Goal: Transaction & Acquisition: Register for event/course

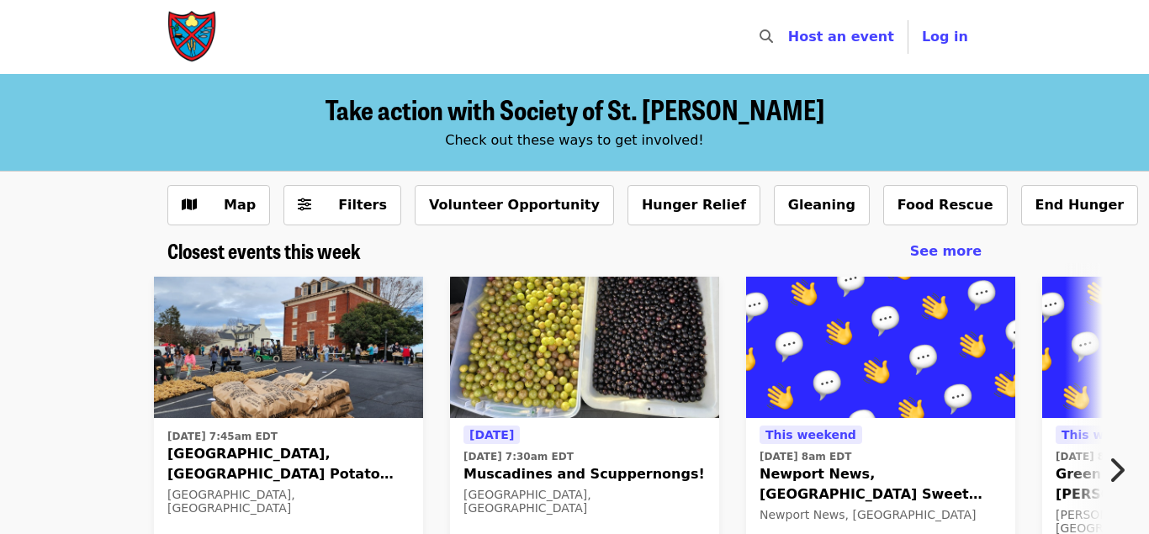
click at [1126, 462] on button "Next item" at bounding box center [1122, 470] width 56 height 47
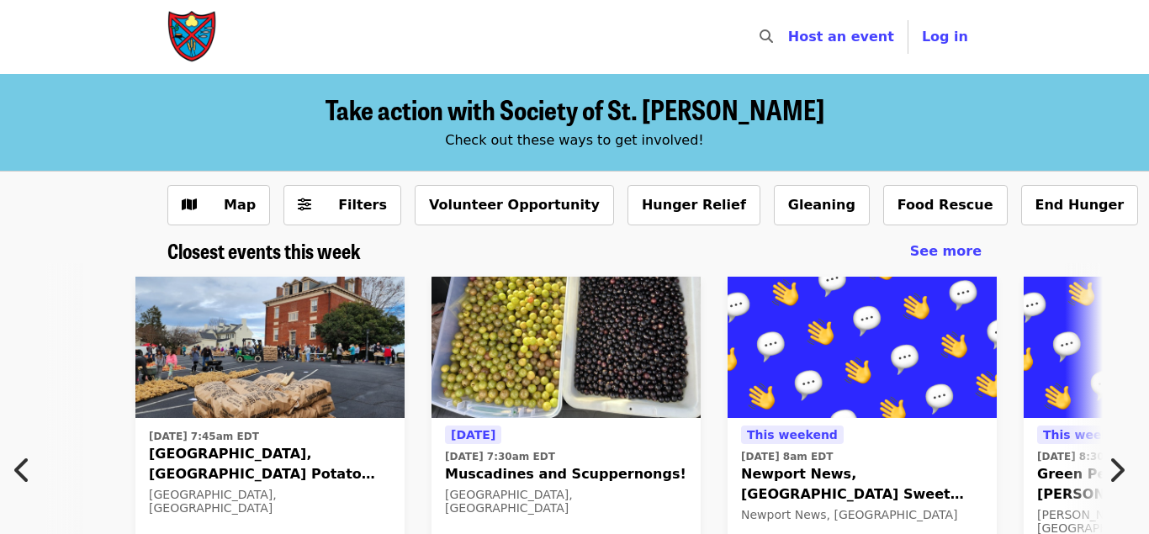
scroll to position [0, 17]
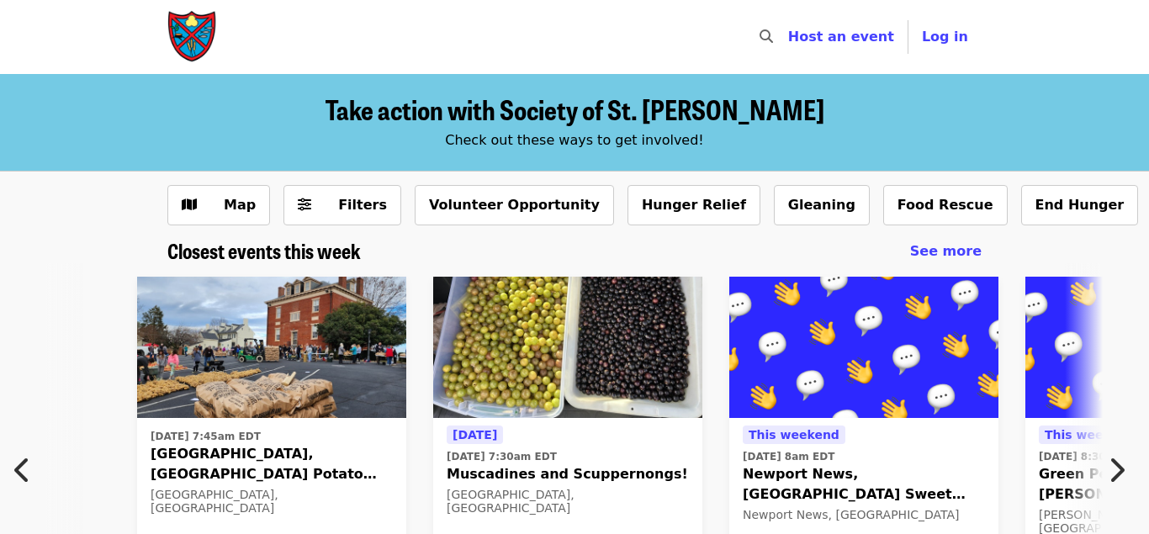
click at [1116, 464] on icon "chevron-right icon" at bounding box center [1116, 470] width 17 height 32
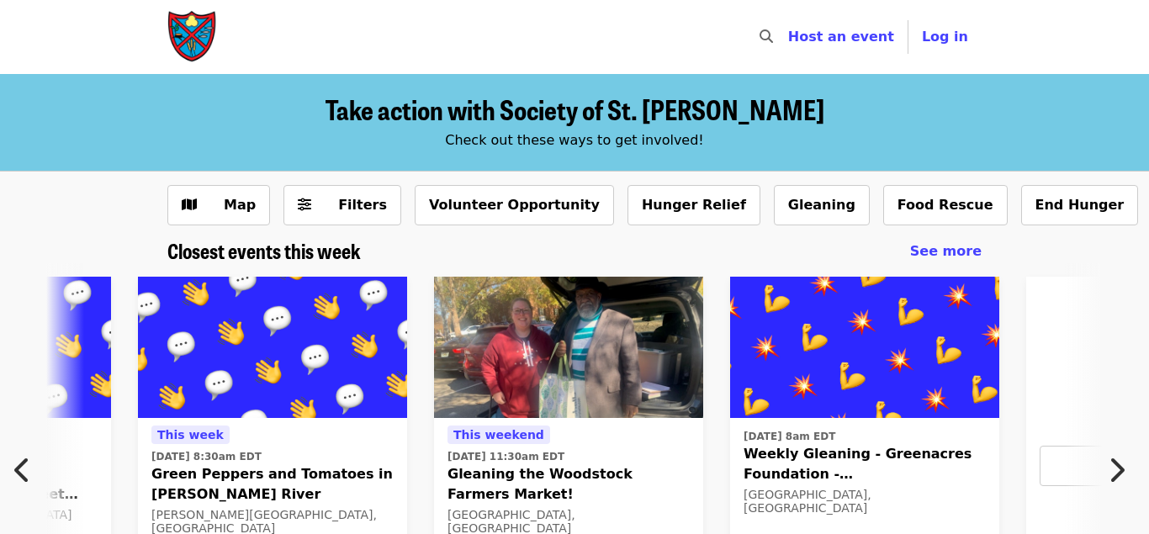
scroll to position [0, 905]
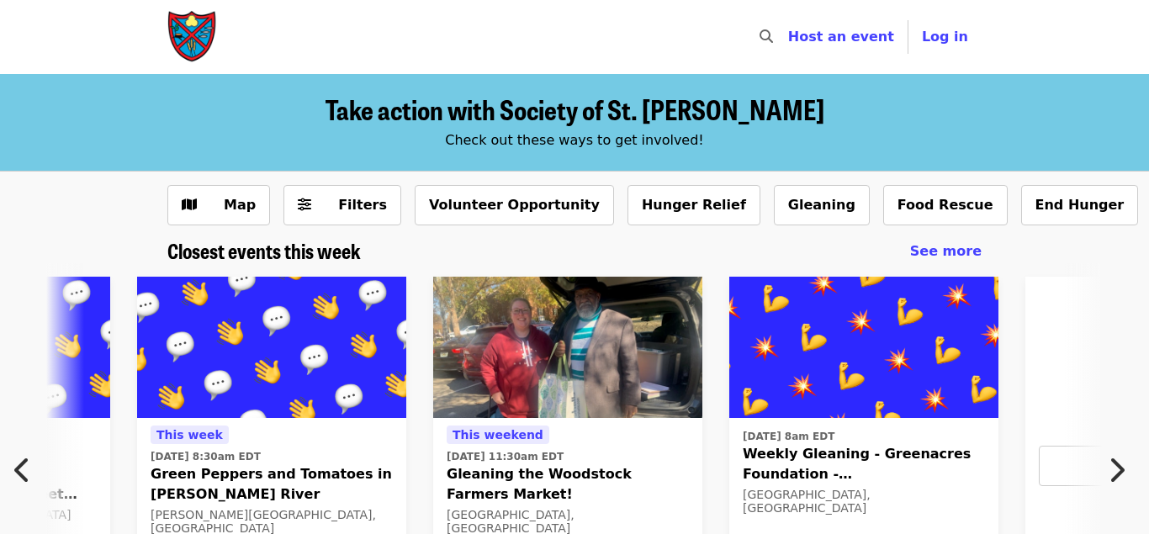
click at [22, 464] on icon "chevron-left icon" at bounding box center [22, 470] width 17 height 32
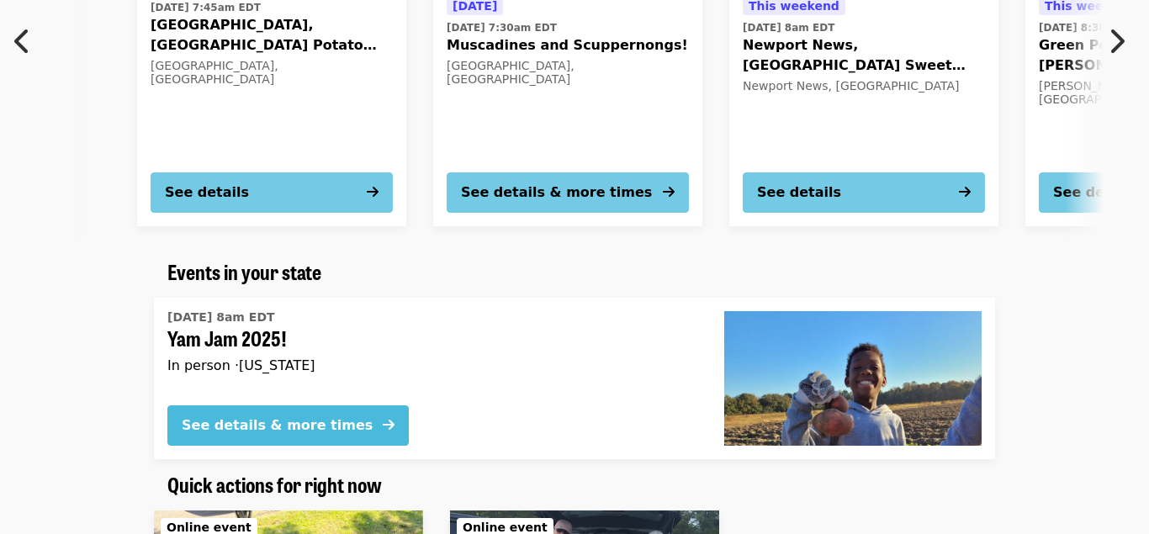
scroll to position [515, 0]
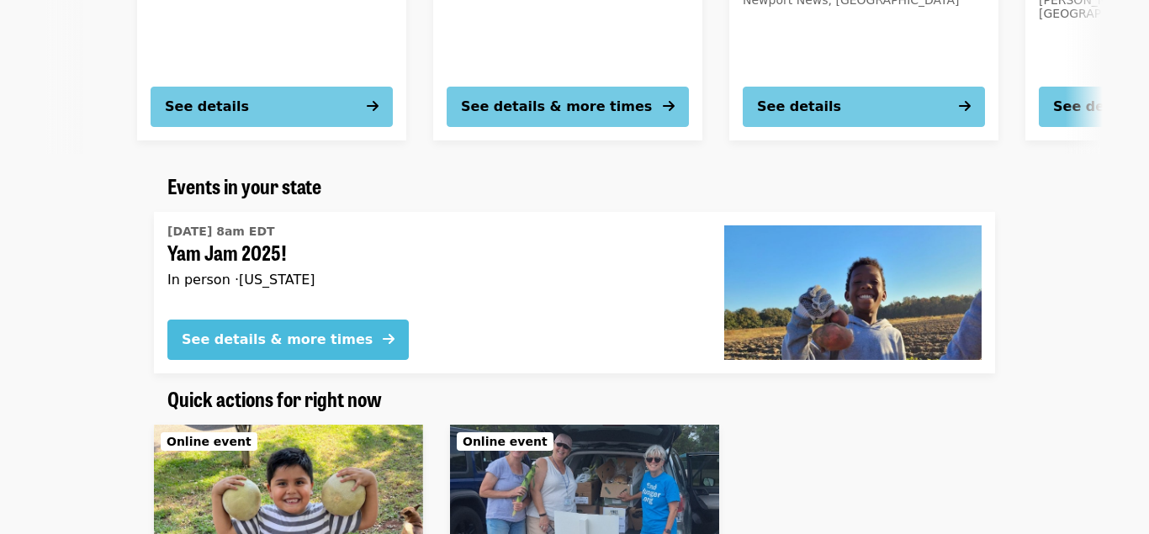
click at [263, 340] on div "See details & more times" at bounding box center [277, 340] width 191 height 20
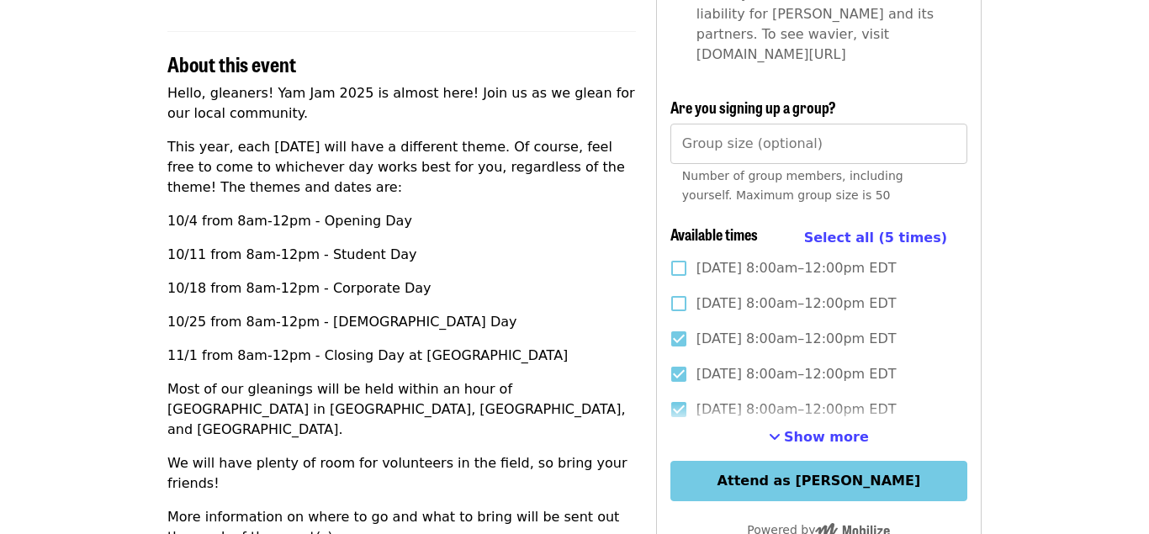
scroll to position [515, 0]
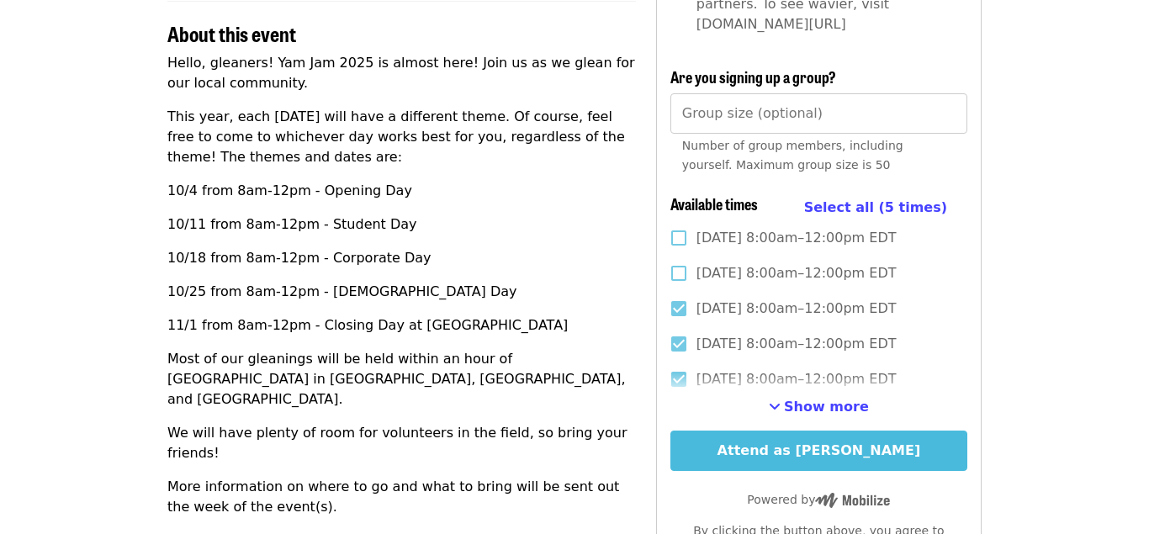
click at [805, 431] on button "Attend as [PERSON_NAME]" at bounding box center [819, 451] width 297 height 40
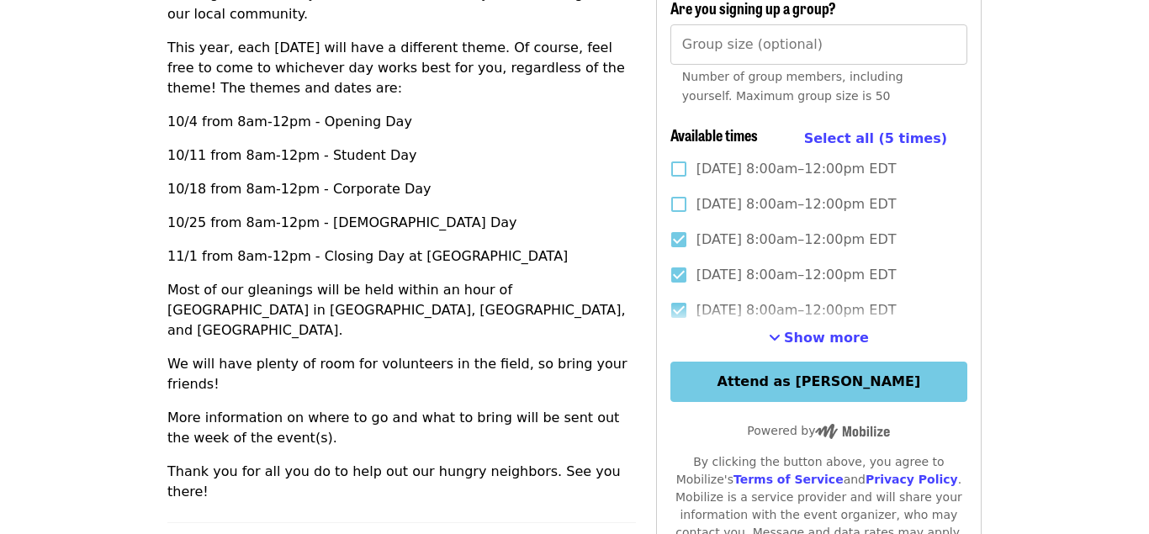
scroll to position [588, 0]
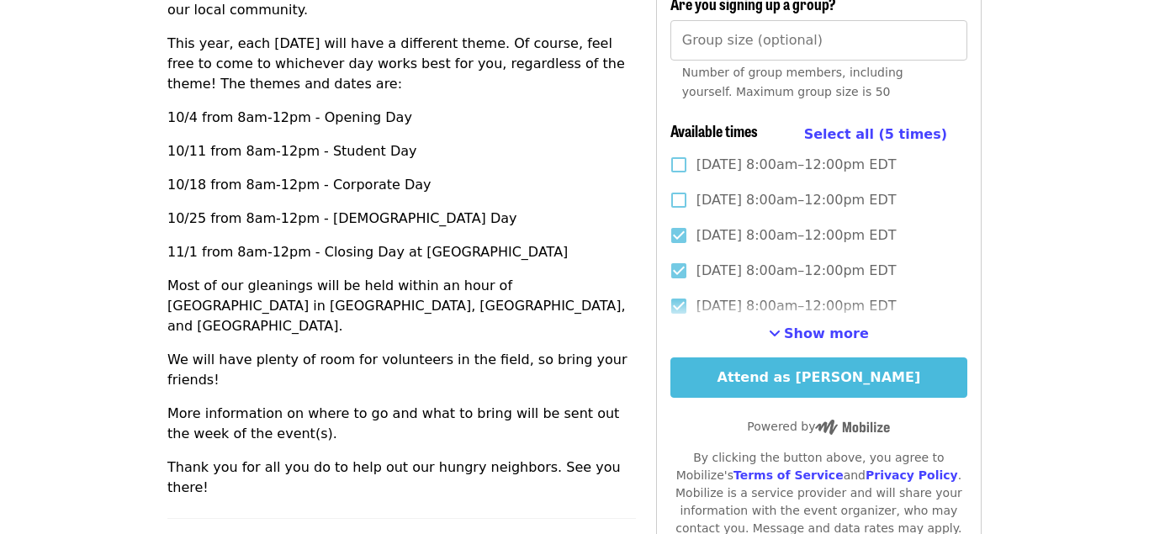
click at [814, 361] on button "Attend as [PERSON_NAME]" at bounding box center [819, 378] width 297 height 40
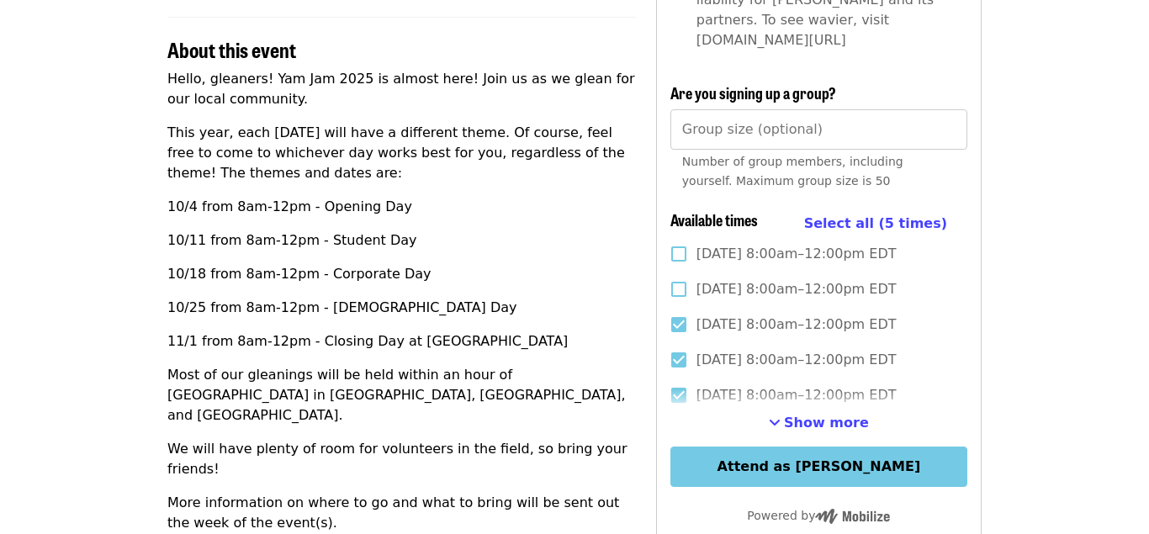
scroll to position [502, 0]
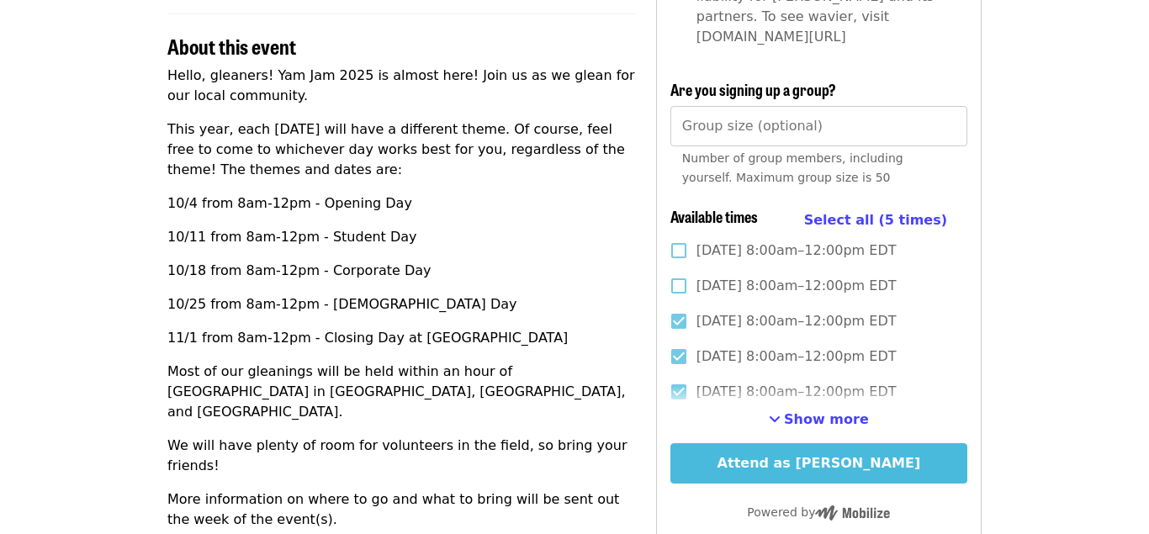
click at [813, 453] on button "Attend as [PERSON_NAME]" at bounding box center [819, 463] width 297 height 40
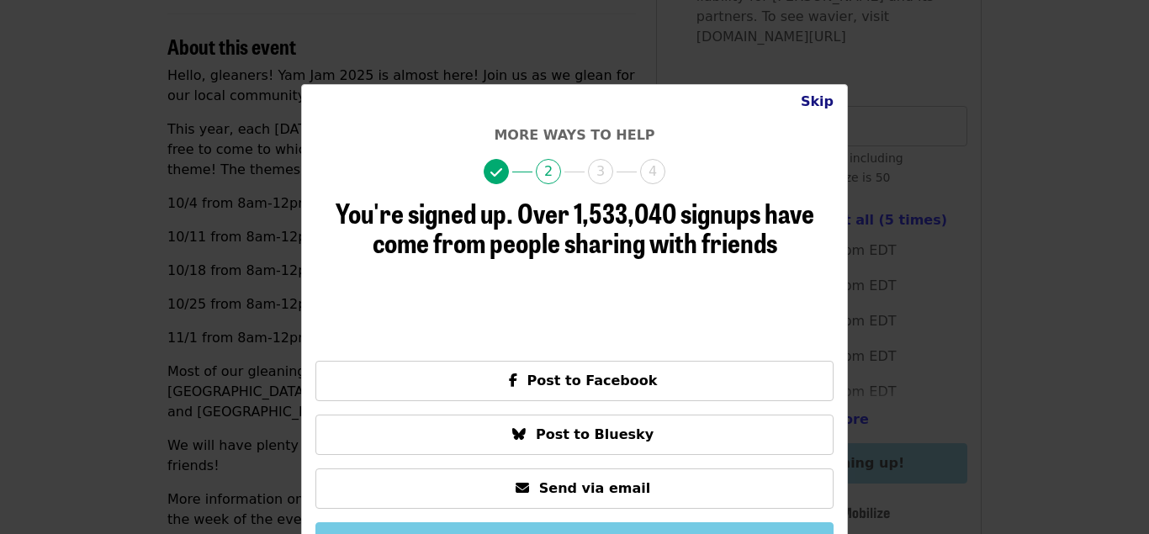
click at [824, 103] on button "Skip" at bounding box center [818, 102] width 60 height 34
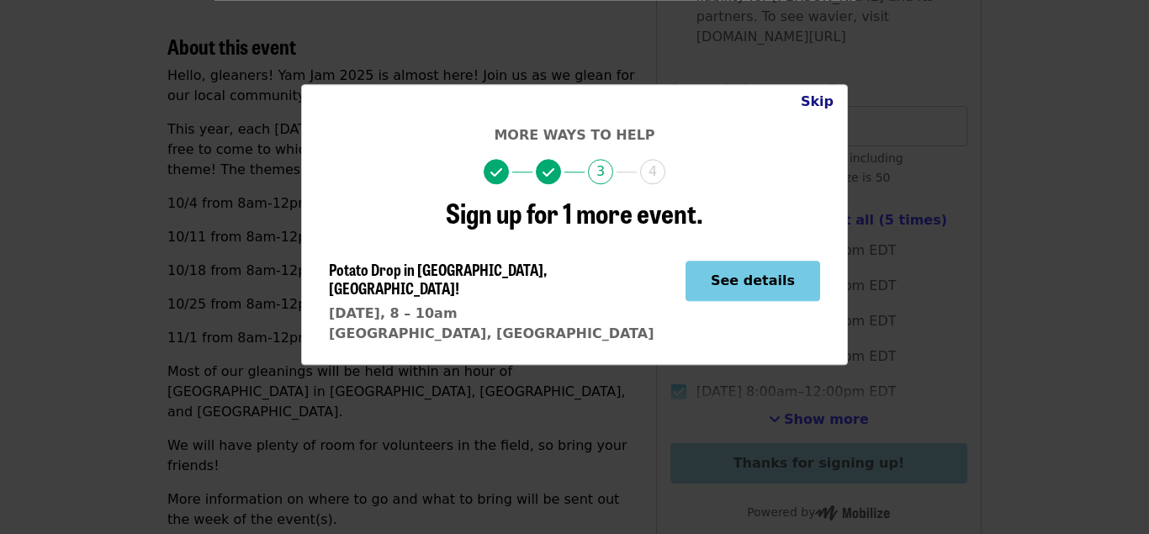
click at [811, 101] on button "Skip" at bounding box center [818, 102] width 60 height 34
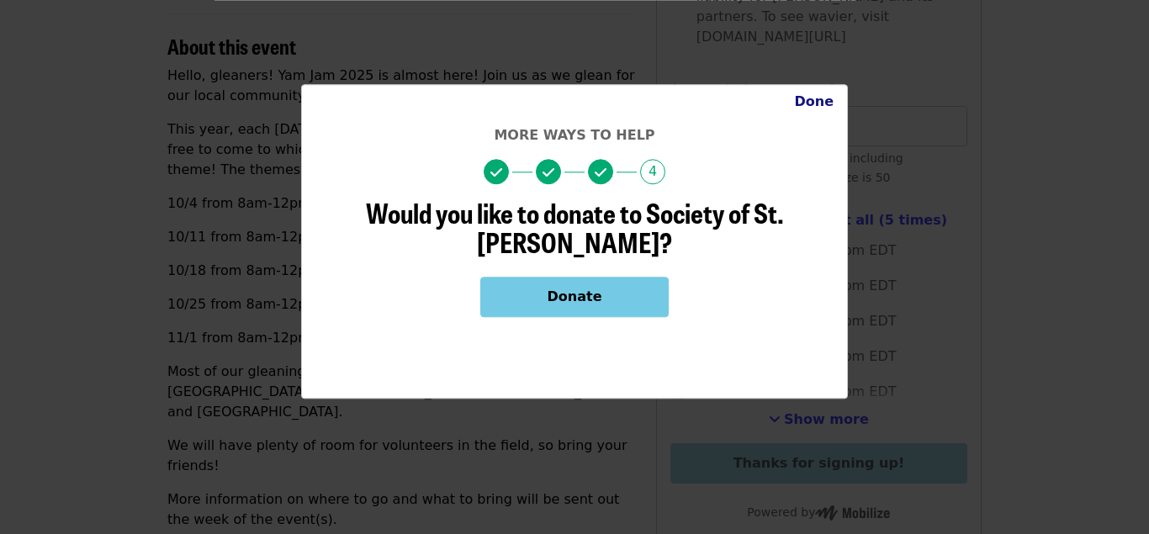
click at [809, 99] on button "Done" at bounding box center [814, 102] width 66 height 34
